Goal: Transaction & Acquisition: Book appointment/travel/reservation

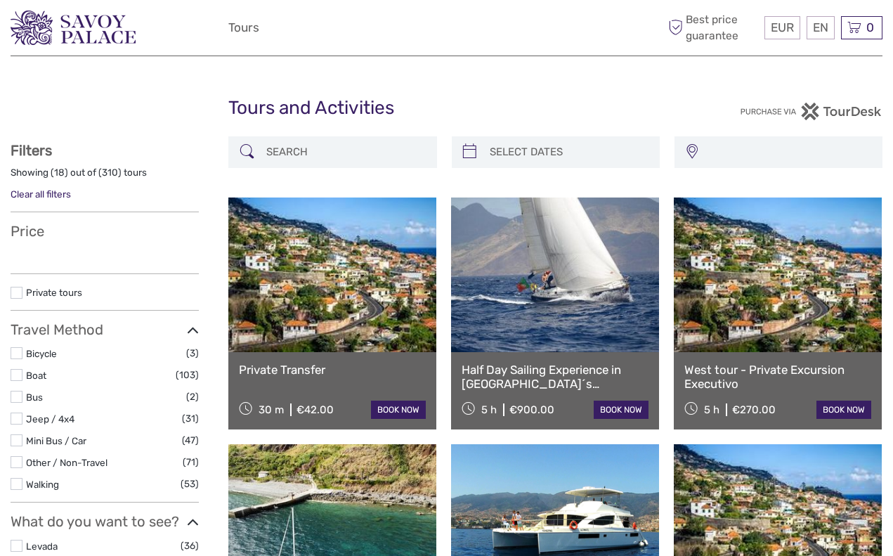
select select
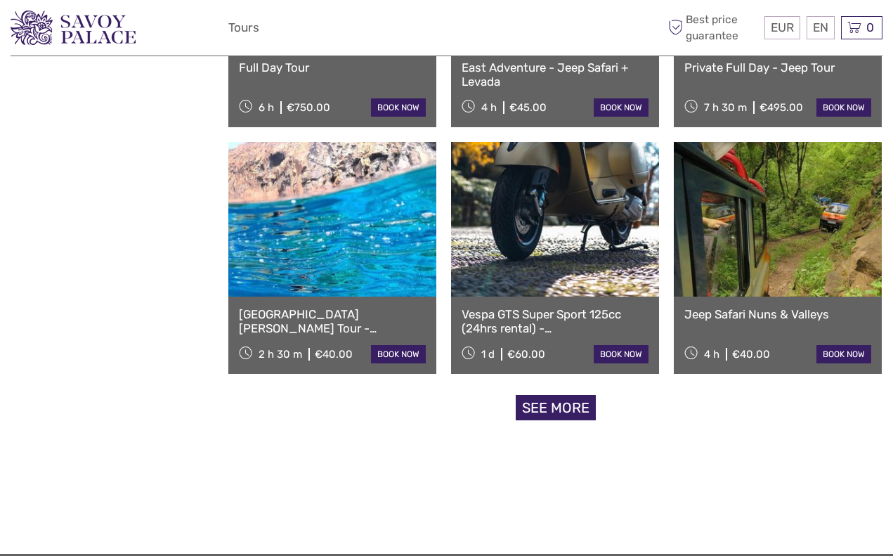
select select
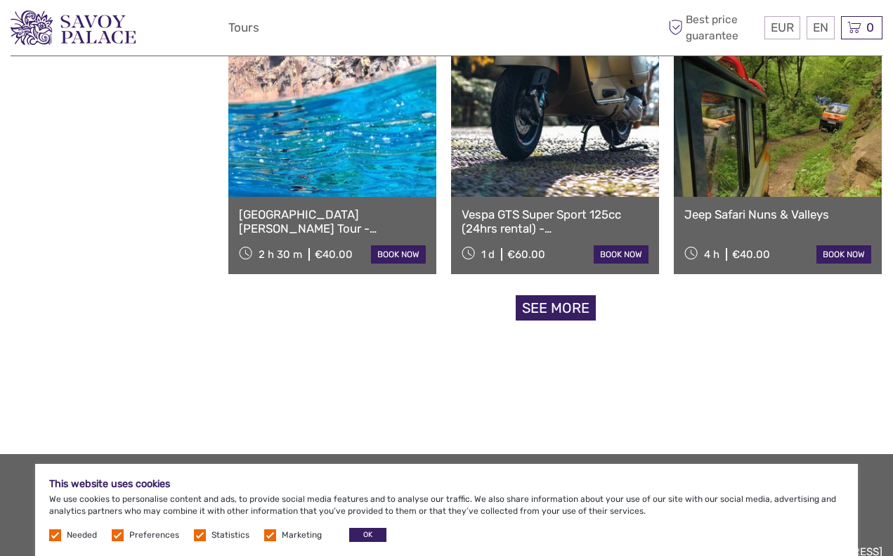
click at [563, 315] on link "See more" at bounding box center [556, 308] width 80 height 26
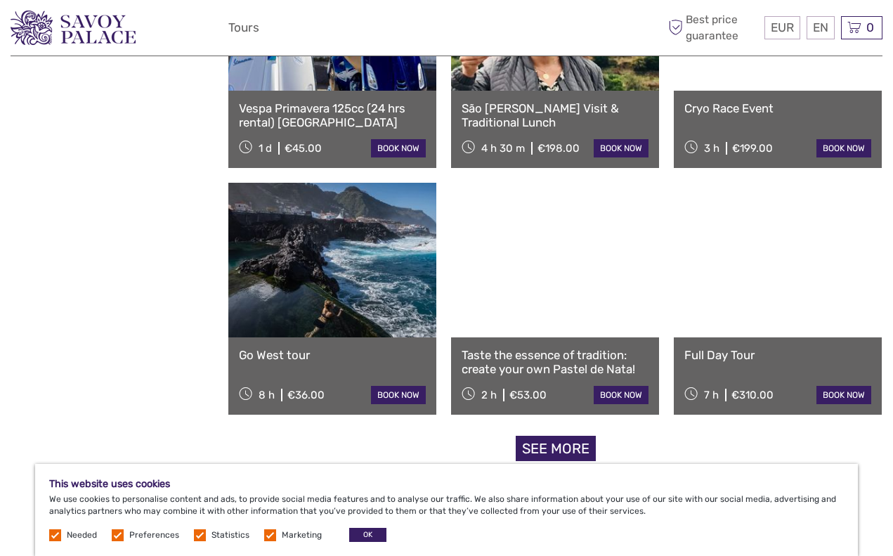
scroll to position [2809, 0]
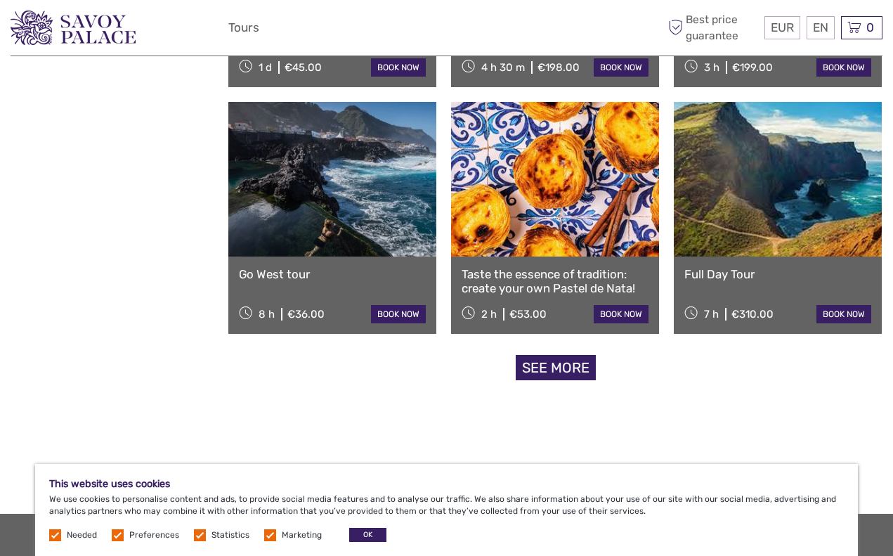
click at [566, 371] on link "See more" at bounding box center [556, 368] width 80 height 26
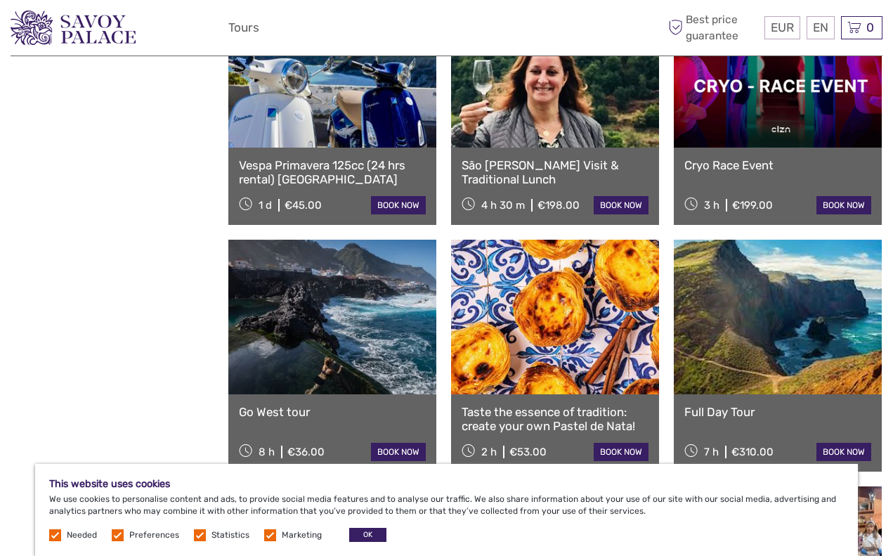
scroll to position [2561, 0]
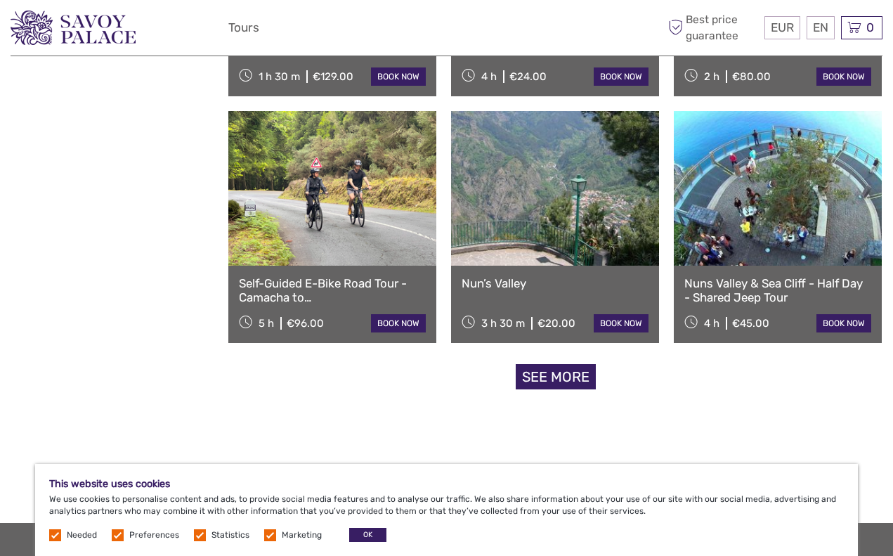
click at [573, 378] on link "See more" at bounding box center [556, 377] width 80 height 26
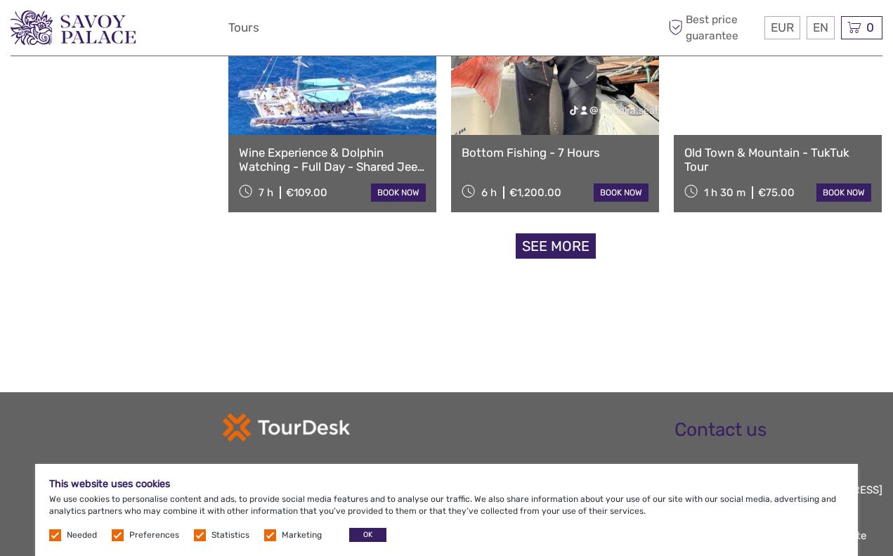
scroll to position [5851, 0]
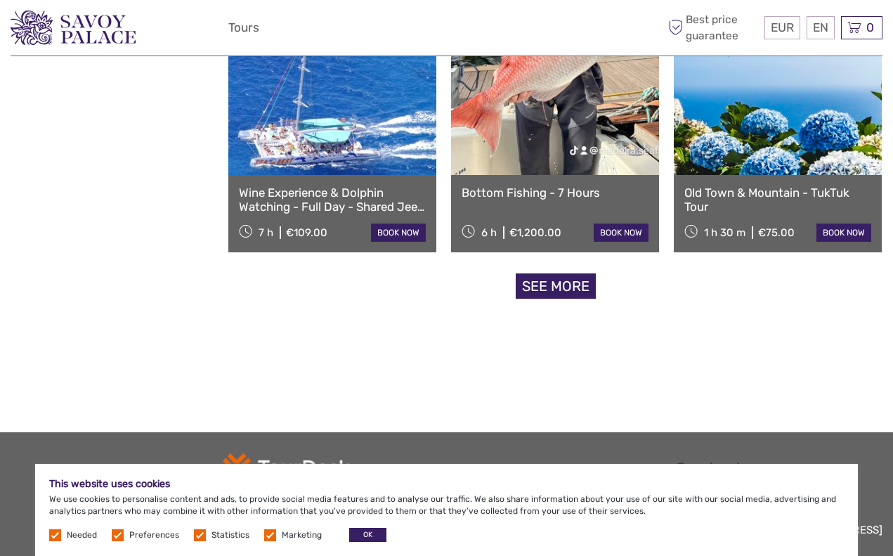
click at [571, 281] on link "See more" at bounding box center [556, 286] width 80 height 26
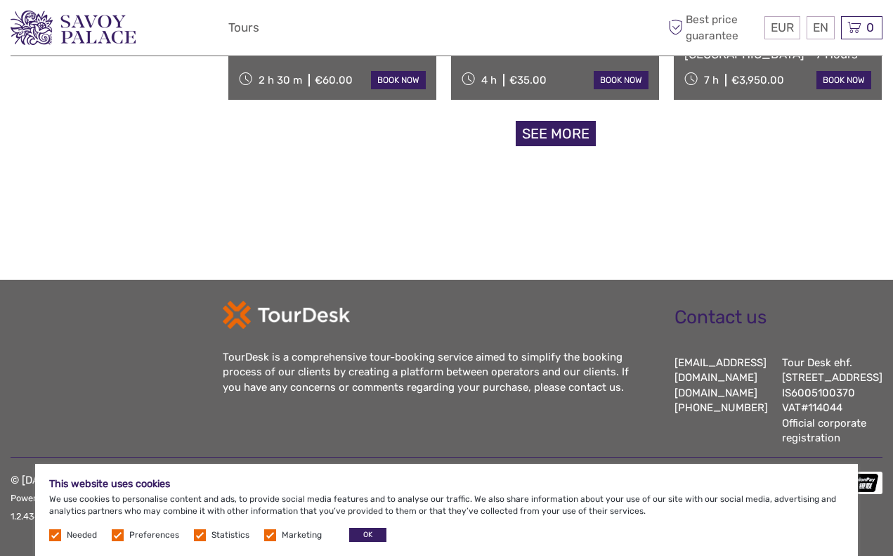
scroll to position [7495, 0]
click at [561, 122] on link "See more" at bounding box center [556, 134] width 80 height 26
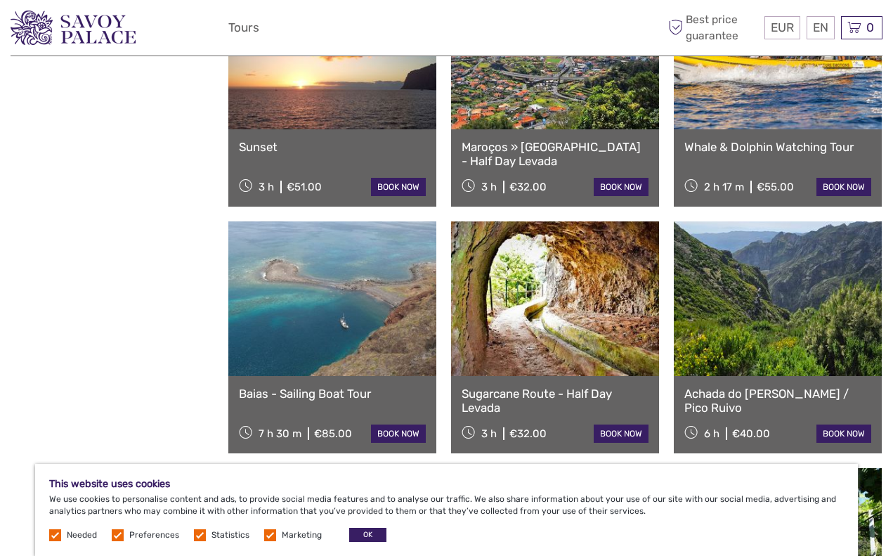
scroll to position [8837, 0]
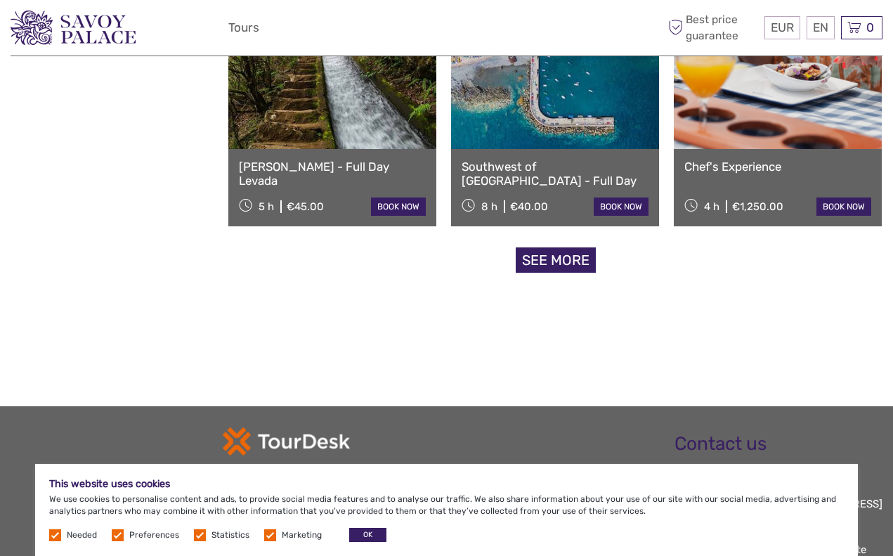
click at [556, 264] on link "See more" at bounding box center [556, 260] width 80 height 26
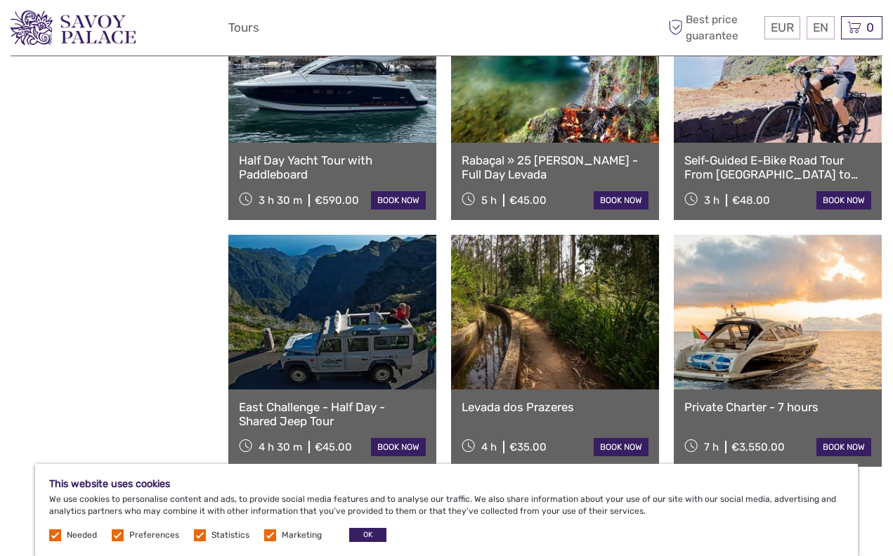
scroll to position [10234, 0]
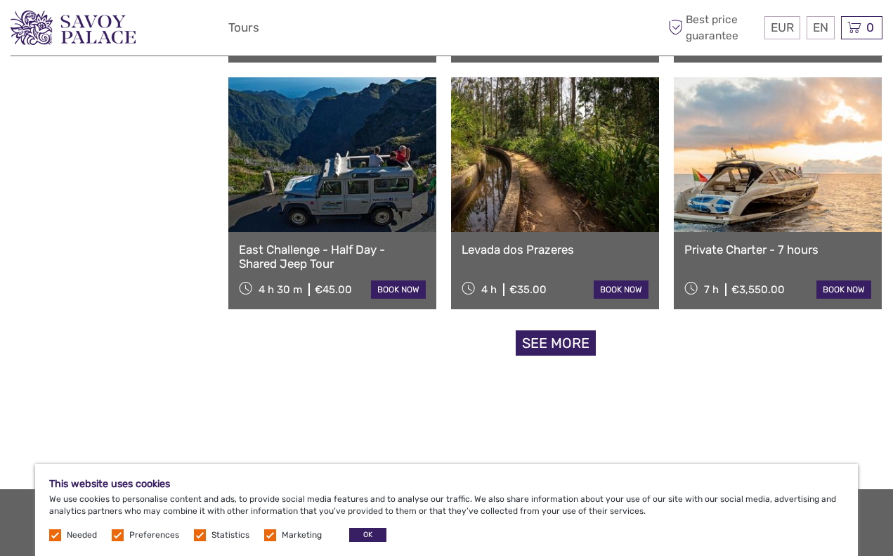
click at [552, 346] on link "See more" at bounding box center [556, 343] width 80 height 26
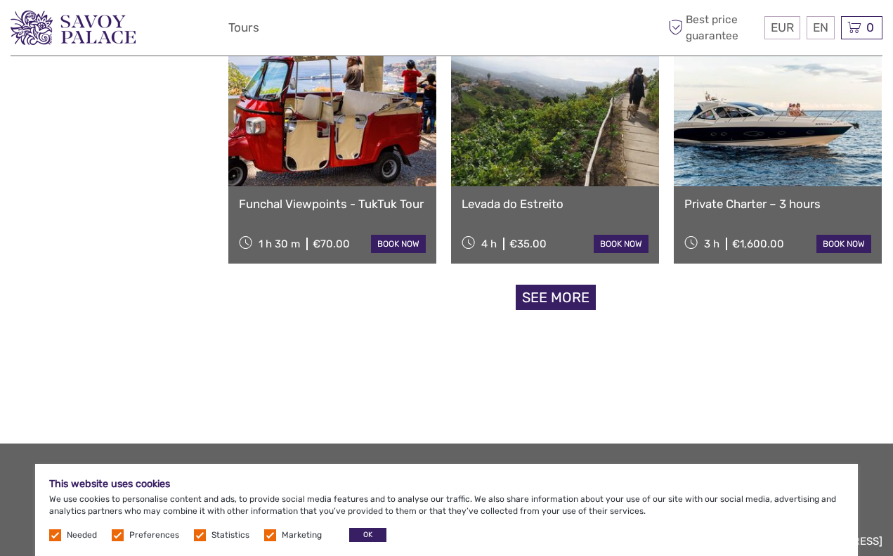
scroll to position [11762, 0]
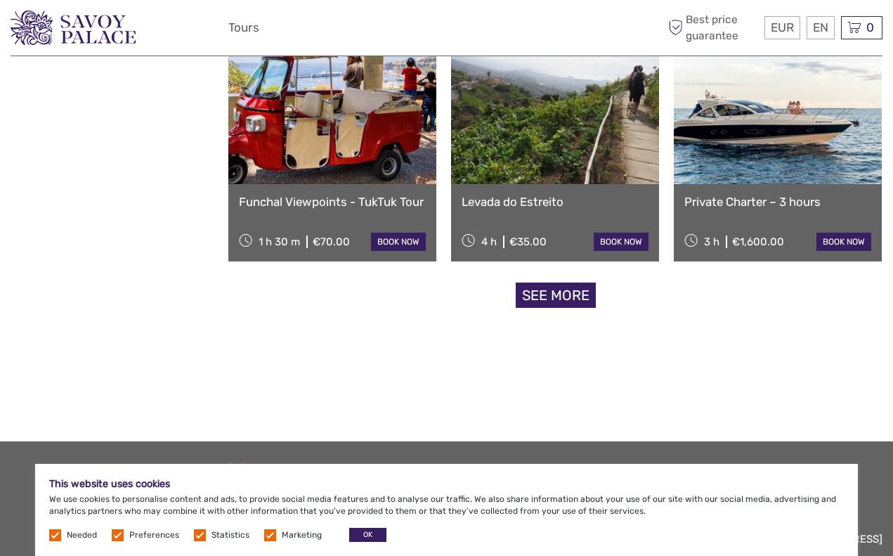
click at [563, 292] on link "See more" at bounding box center [556, 296] width 80 height 26
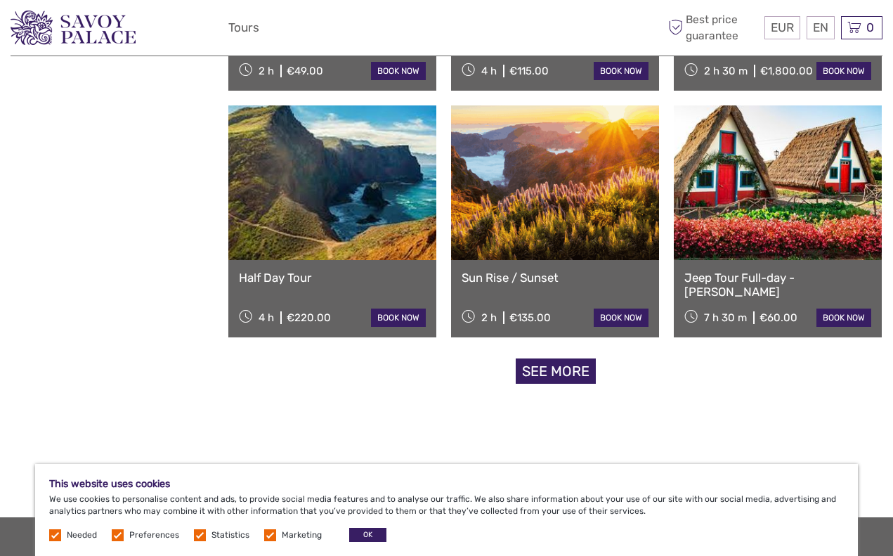
scroll to position [13172, 0]
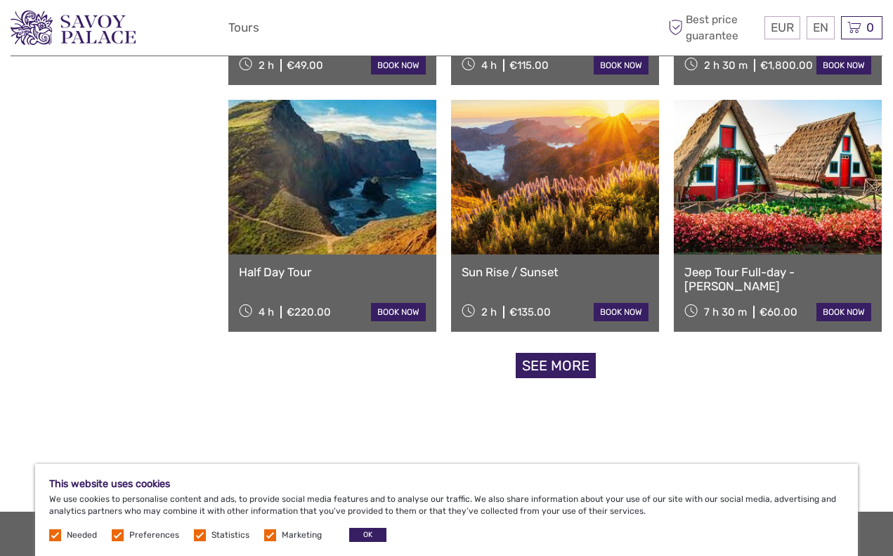
click at [543, 360] on link "See more" at bounding box center [556, 366] width 80 height 26
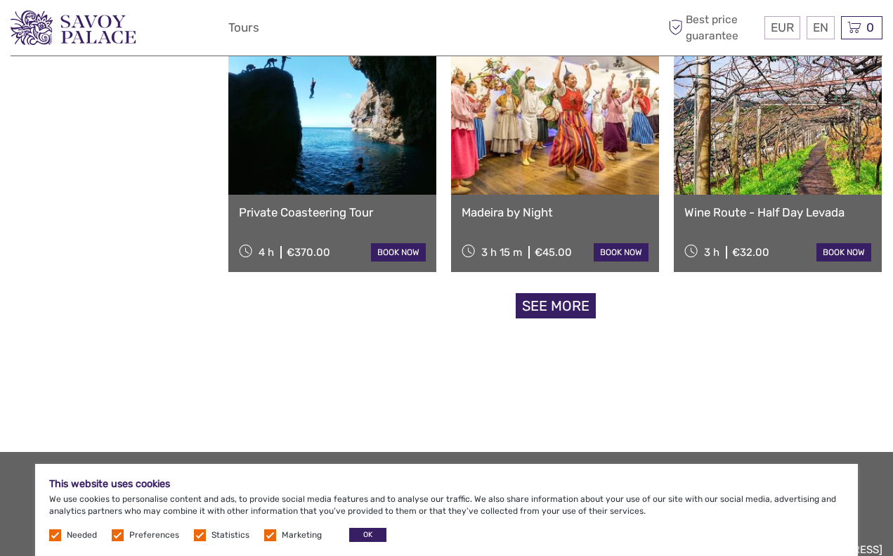
scroll to position [14697, 0]
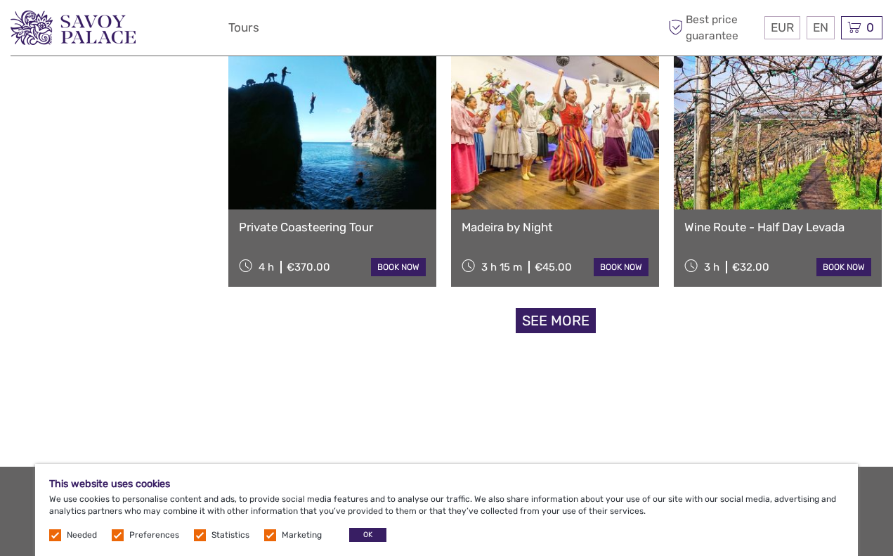
click at [564, 314] on link "See more" at bounding box center [556, 321] width 80 height 26
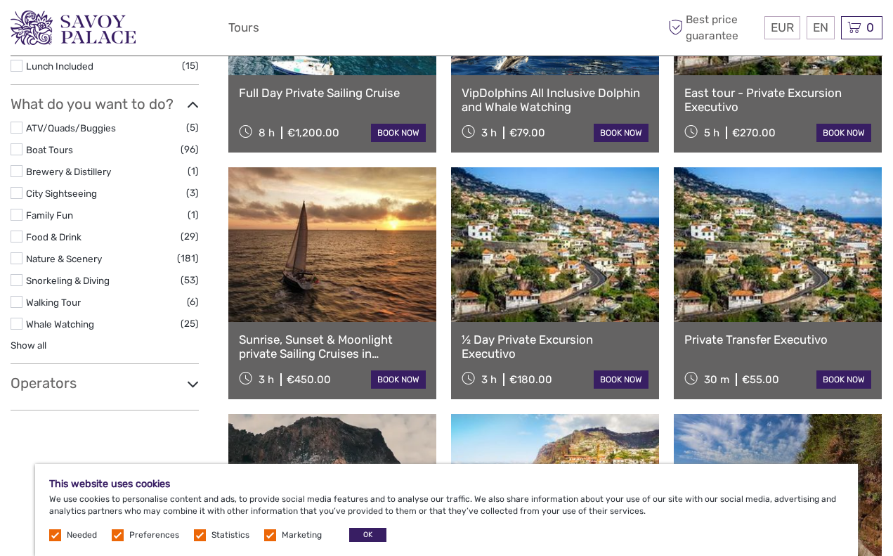
scroll to position [526, 0]
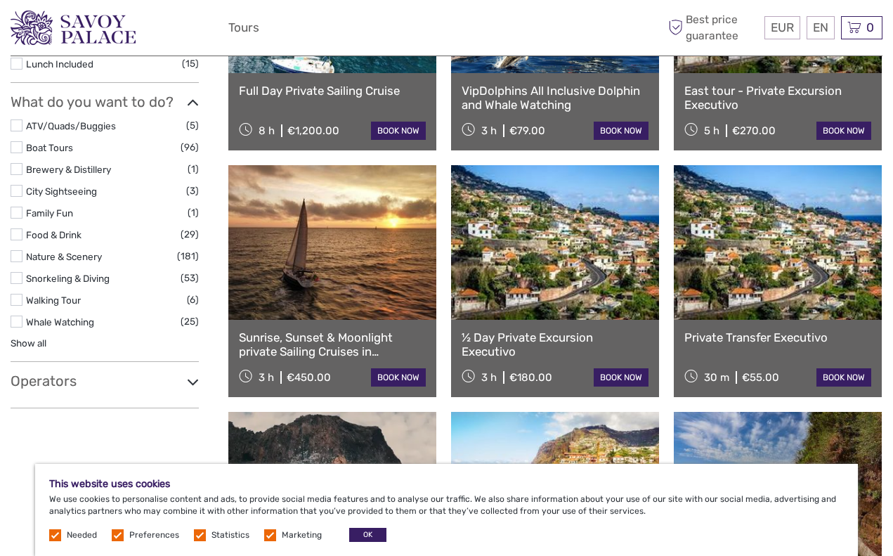
click at [49, 372] on h3 "Operators" at bounding box center [105, 380] width 188 height 17
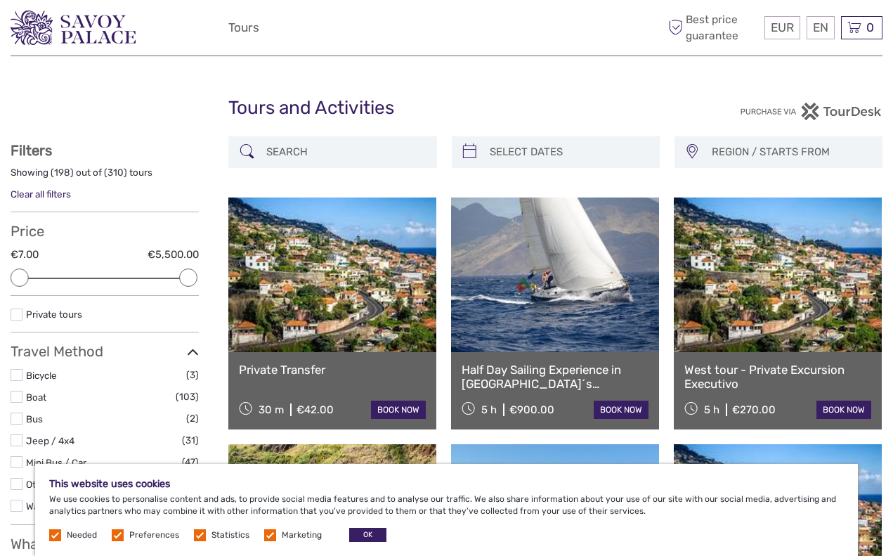
scroll to position [0, 0]
click at [280, 148] on input "search" at bounding box center [345, 152] width 169 height 25
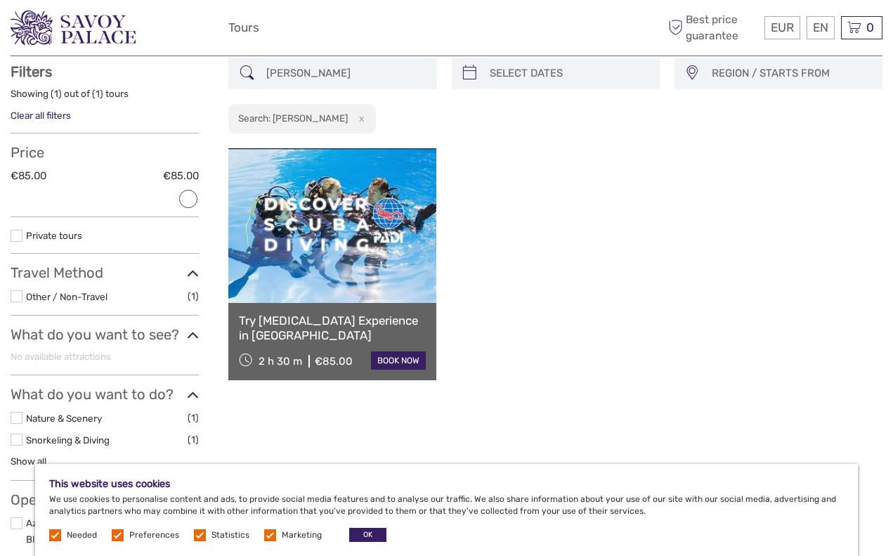
scroll to position [79, 0]
type input "w"
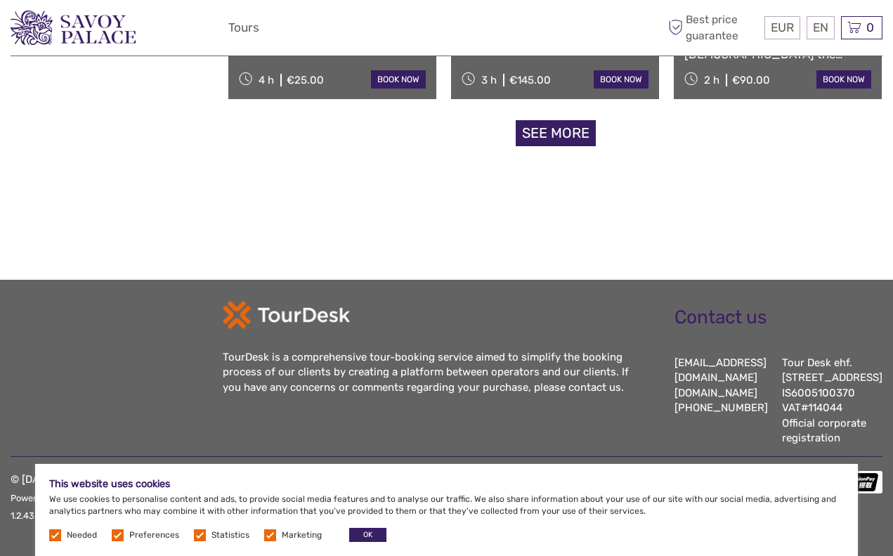
scroll to position [1446, 0]
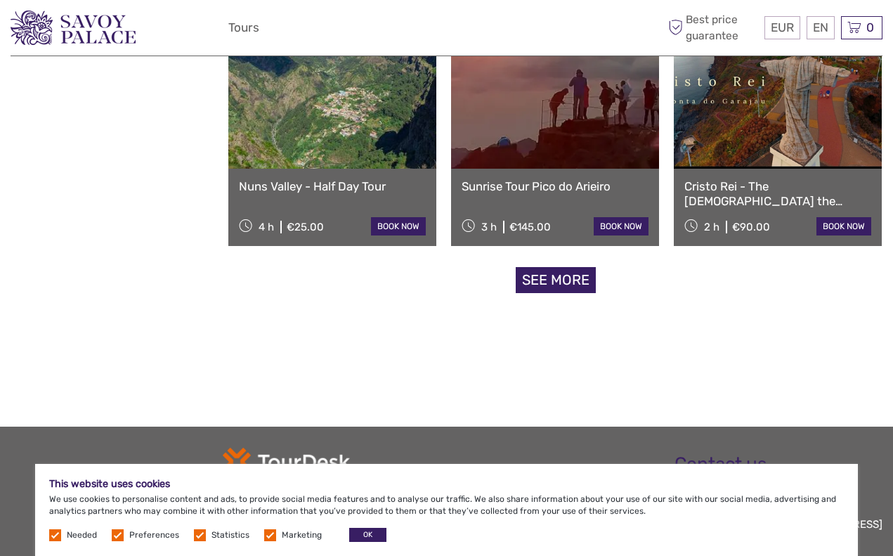
type input "photo"
click at [550, 286] on link "See more" at bounding box center [556, 280] width 80 height 26
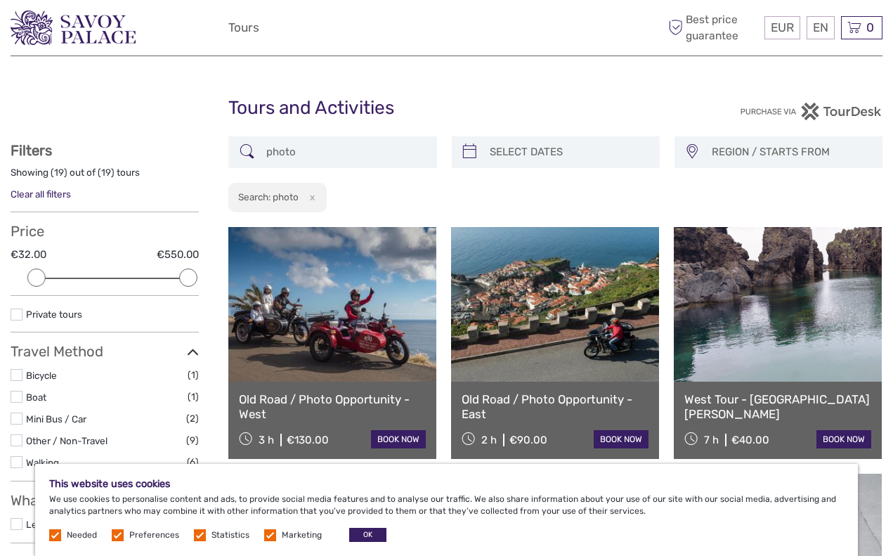
scroll to position [0, 0]
click at [356, 1] on div "EUR EUR $ £ EN English Español Deutsch Tours More Best price guarantee Best pri…" at bounding box center [447, 28] width 872 height 56
click at [394, 149] on input "photo" at bounding box center [345, 152] width 169 height 25
click at [103, 35] on img at bounding box center [73, 28] width 125 height 34
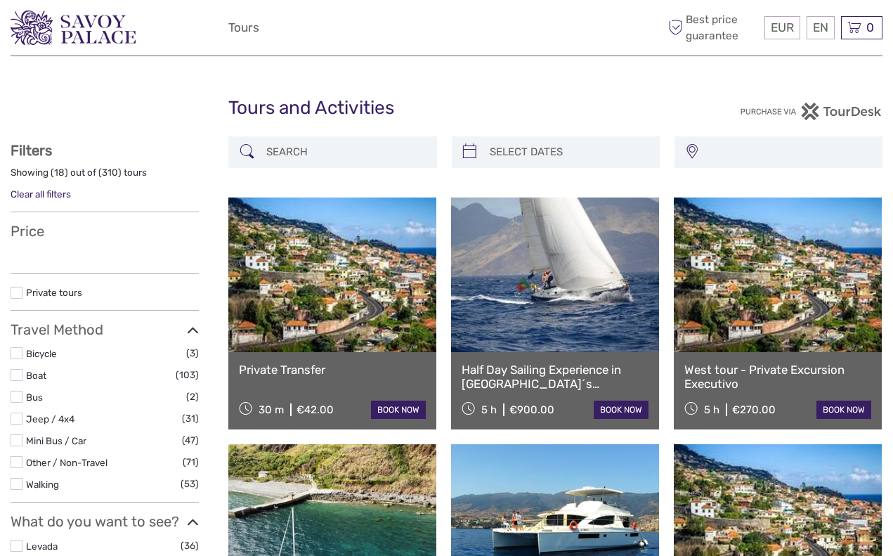
select select
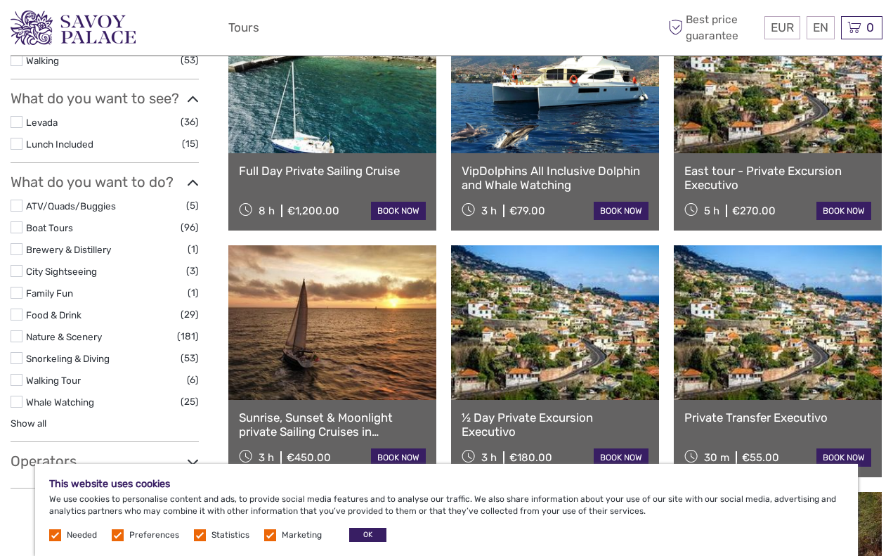
scroll to position [448, 0]
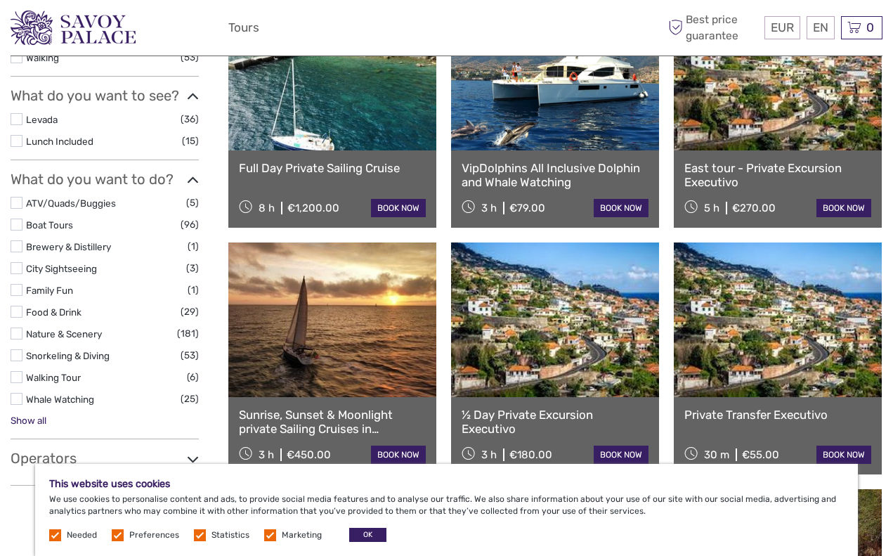
click at [25, 415] on link "Show all" at bounding box center [29, 420] width 36 height 11
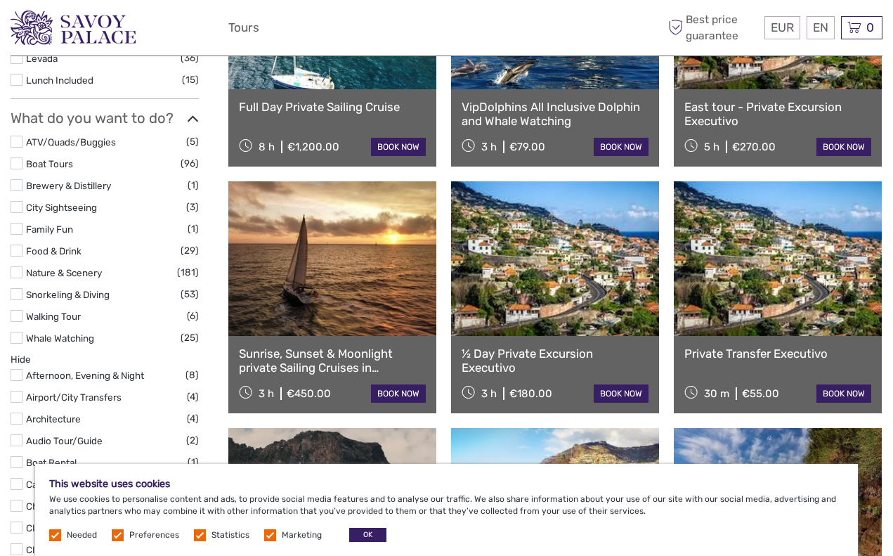
scroll to position [493, 0]
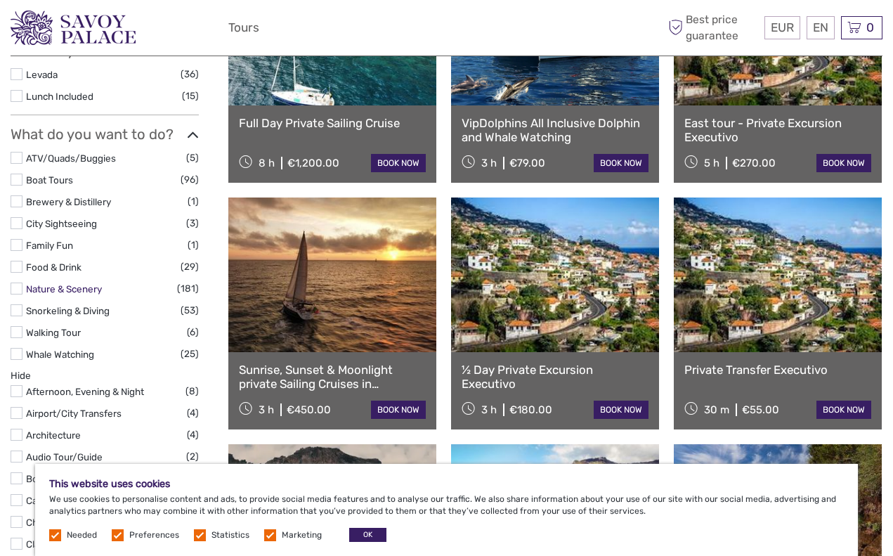
click at [41, 283] on link "Nature & Scenery" at bounding box center [64, 288] width 76 height 11
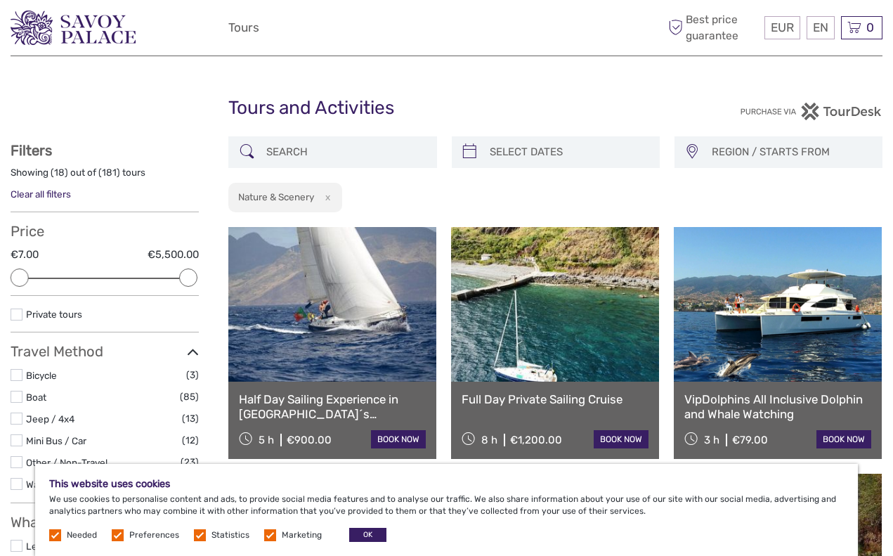
click at [335, 147] on input "search" at bounding box center [345, 152] width 169 height 25
type input "p"
type input "t"
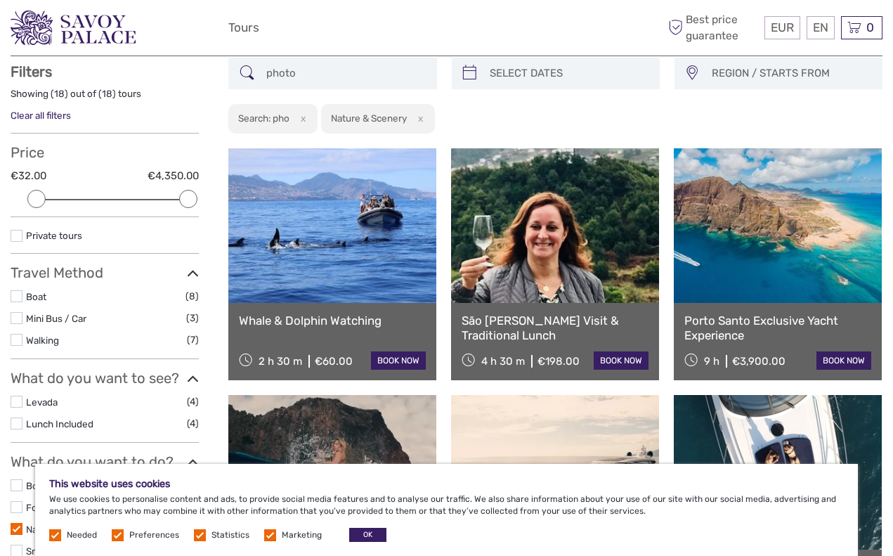
scroll to position [79, 0]
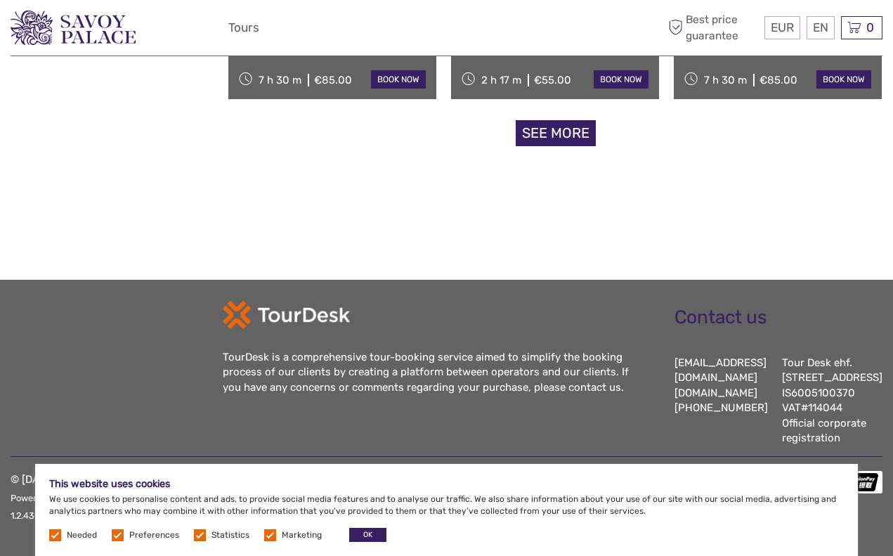
scroll to position [1607, 0]
type input "photo tour"
click at [228, 1] on div "EUR EUR $ £ EN English Español Deutsch Tours More Best price guarantee Best pri…" at bounding box center [447, 28] width 872 height 56
